Goal: Complete application form

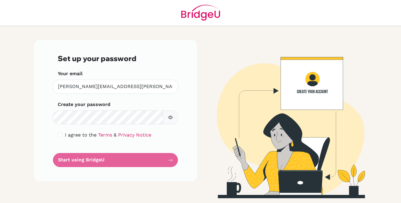
click at [171, 117] on icon "button" at bounding box center [170, 117] width 5 height 5
click at [62, 134] on input "checkbox" at bounding box center [60, 134] width 5 height 5
checkbox input "true"
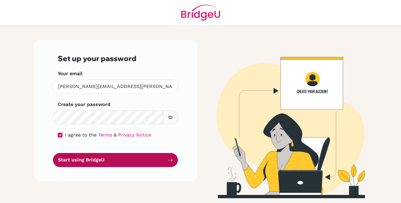
click at [85, 163] on button "Start using BridgeU" at bounding box center [115, 160] width 125 height 14
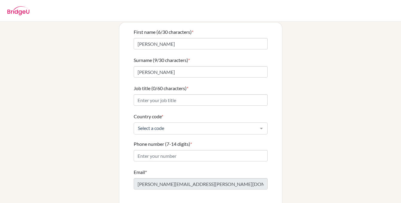
scroll to position [47, 0]
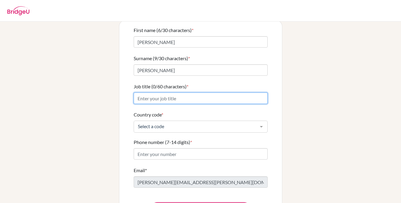
click at [222, 94] on input "Job title (0/60 characters) *" at bounding box center [201, 97] width 134 height 11
type input "PYP Grade 5 and DP German B Teacher"
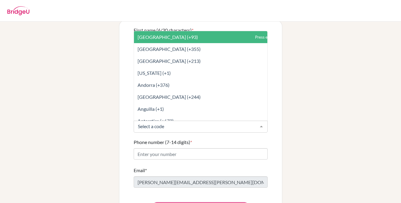
click at [235, 120] on div at bounding box center [201, 126] width 134 height 12
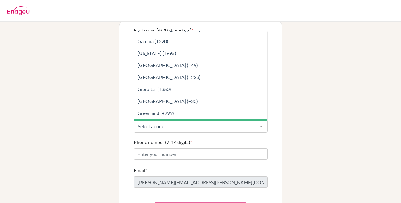
scroll to position [915, 0]
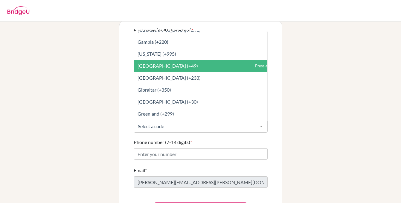
click at [205, 63] on span "[GEOGRAPHIC_DATA] (+49)" at bounding box center [214, 66] width 160 height 12
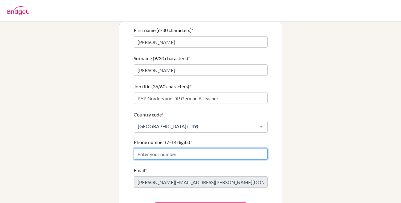
click at [174, 148] on input "Phone number (7-14 digits) *" at bounding box center [201, 153] width 134 height 11
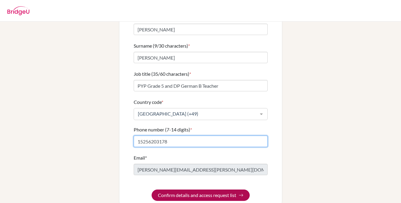
scroll to position [60, 0]
type input "15256203178"
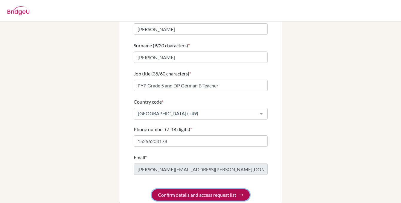
click at [191, 189] on button "Confirm details and access request list" at bounding box center [200, 194] width 98 height 11
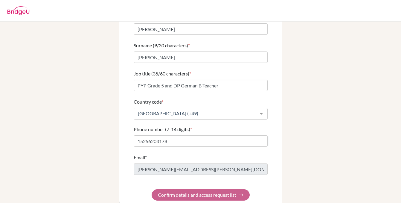
scroll to position [0, 0]
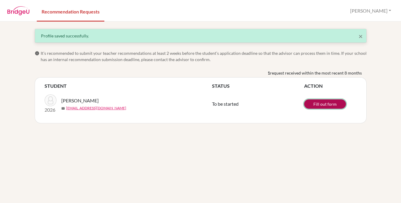
click at [313, 104] on link "Fill out form" at bounding box center [325, 103] width 42 height 9
